Goal: Information Seeking & Learning: Check status

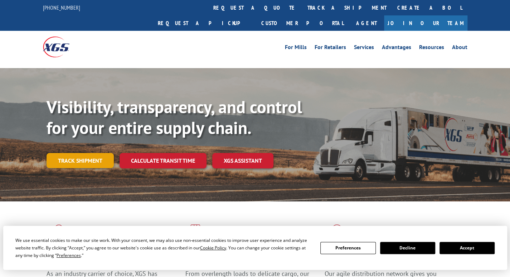
click at [90, 153] on link "Track shipment" at bounding box center [80, 160] width 67 height 15
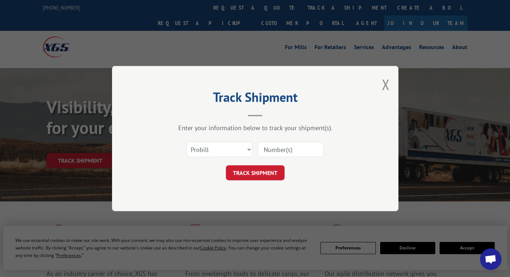
click at [276, 148] on input at bounding box center [291, 149] width 66 height 15
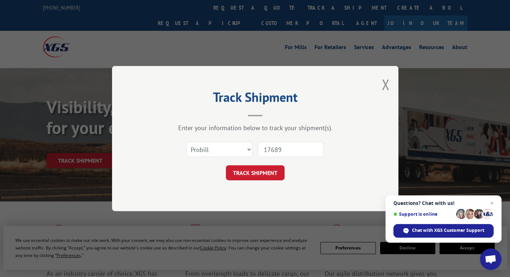
type input "17689736"
click at [255, 165] on button "TRACK SHIPMENT" at bounding box center [255, 172] width 59 height 15
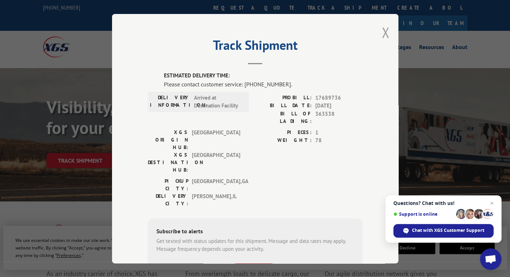
click at [385, 34] on button "Close modal" at bounding box center [386, 32] width 8 height 19
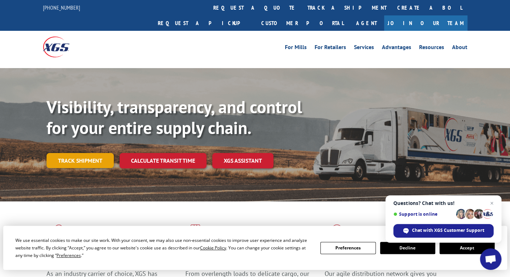
click at [78, 153] on link "Track shipment" at bounding box center [80, 160] width 67 height 15
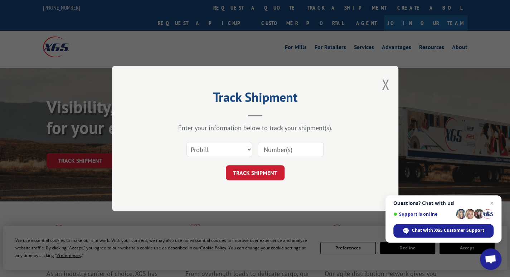
click at [284, 146] on input at bounding box center [291, 149] width 66 height 15
type input "17689735"
click button "TRACK SHIPMENT" at bounding box center [255, 172] width 59 height 15
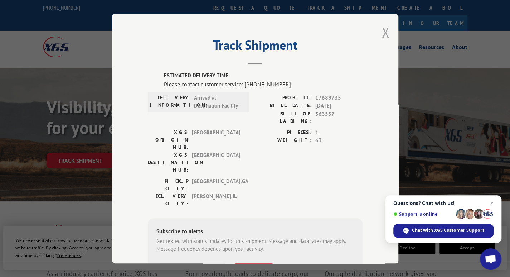
click at [385, 30] on button "Close modal" at bounding box center [386, 32] width 8 height 19
